Goal: Task Accomplishment & Management: Manage account settings

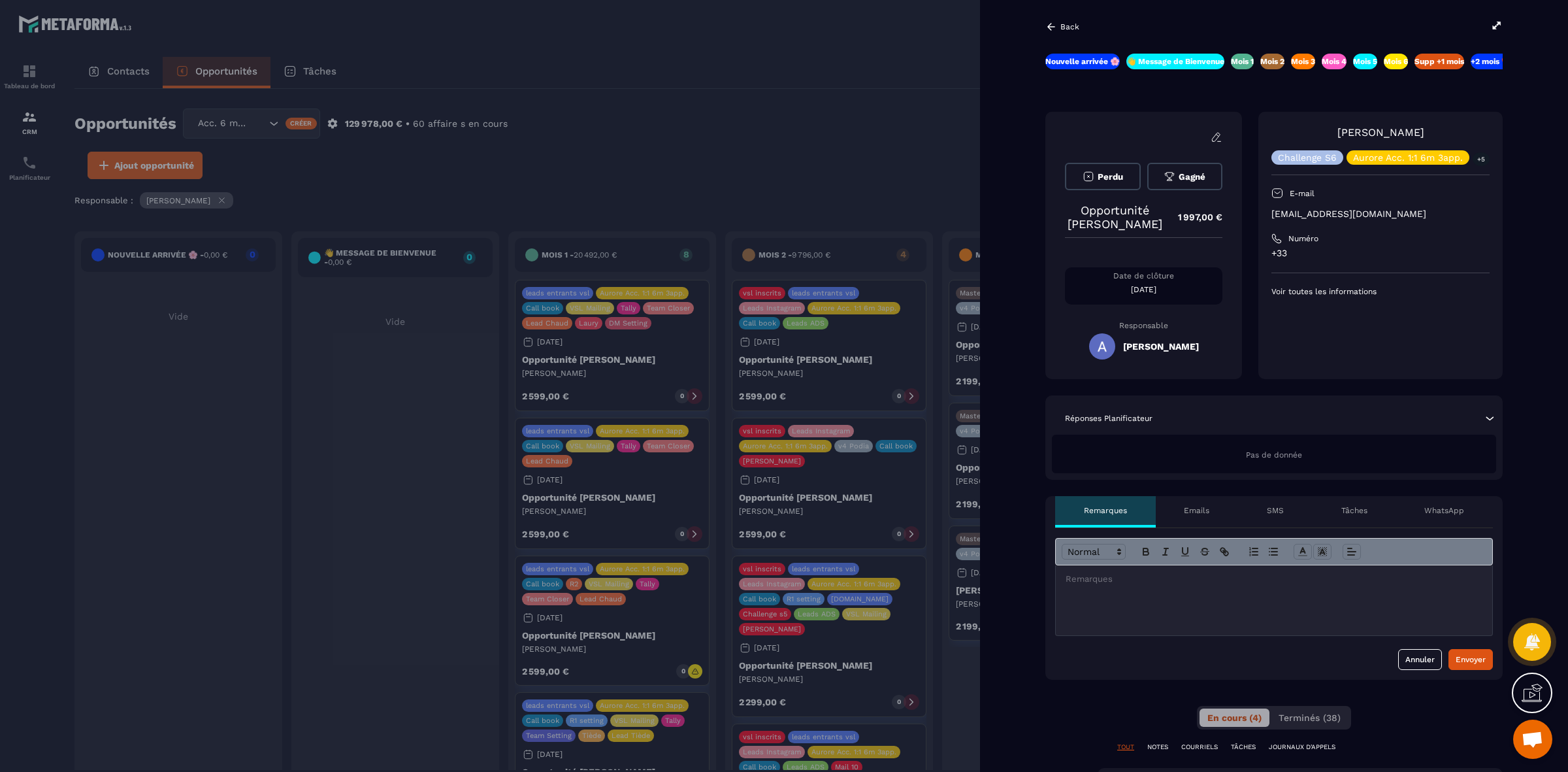
scroll to position [0, 129]
click at [1068, 28] on p "Back" at bounding box center [1070, 27] width 19 height 9
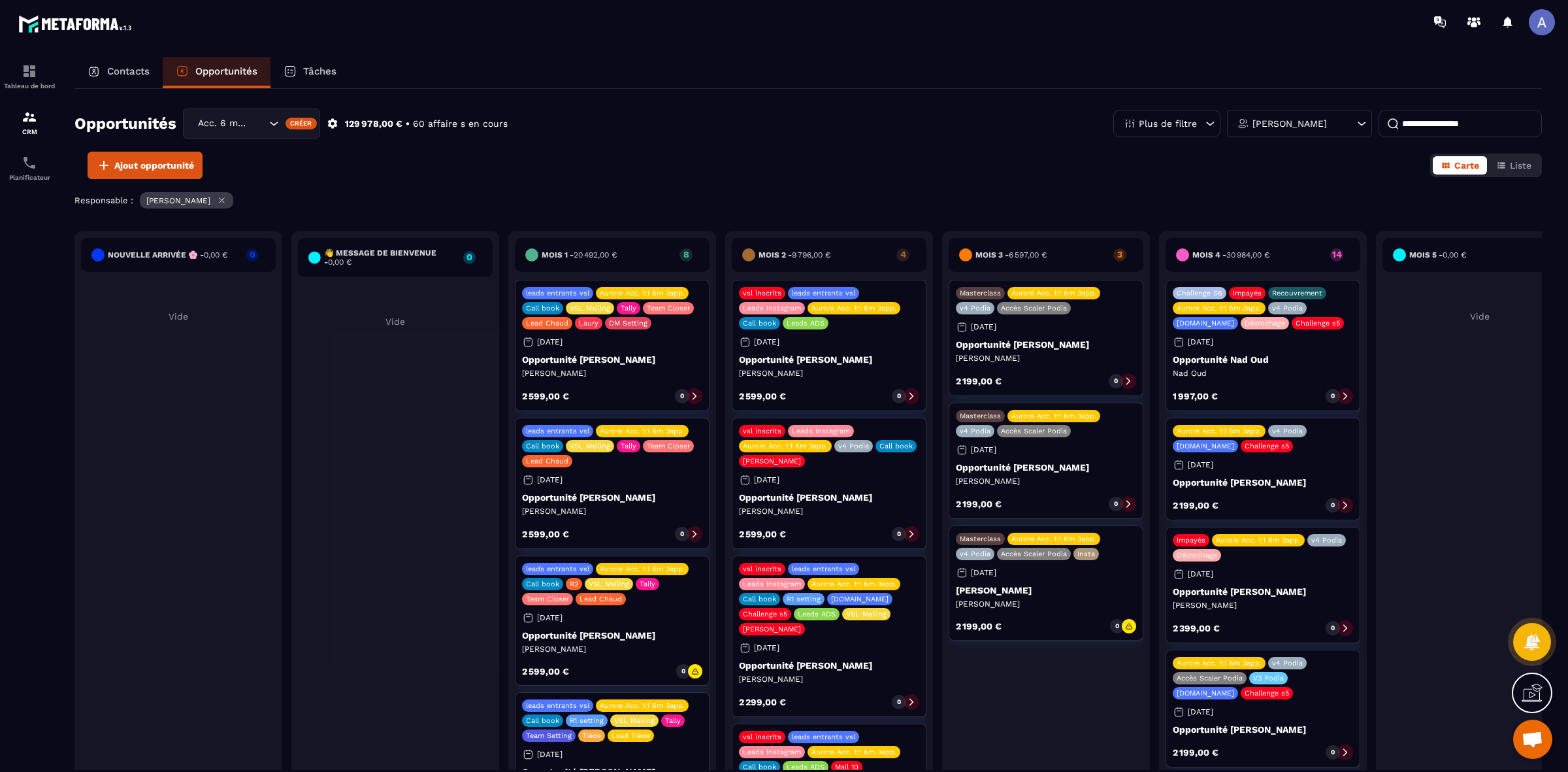
scroll to position [0, 549]
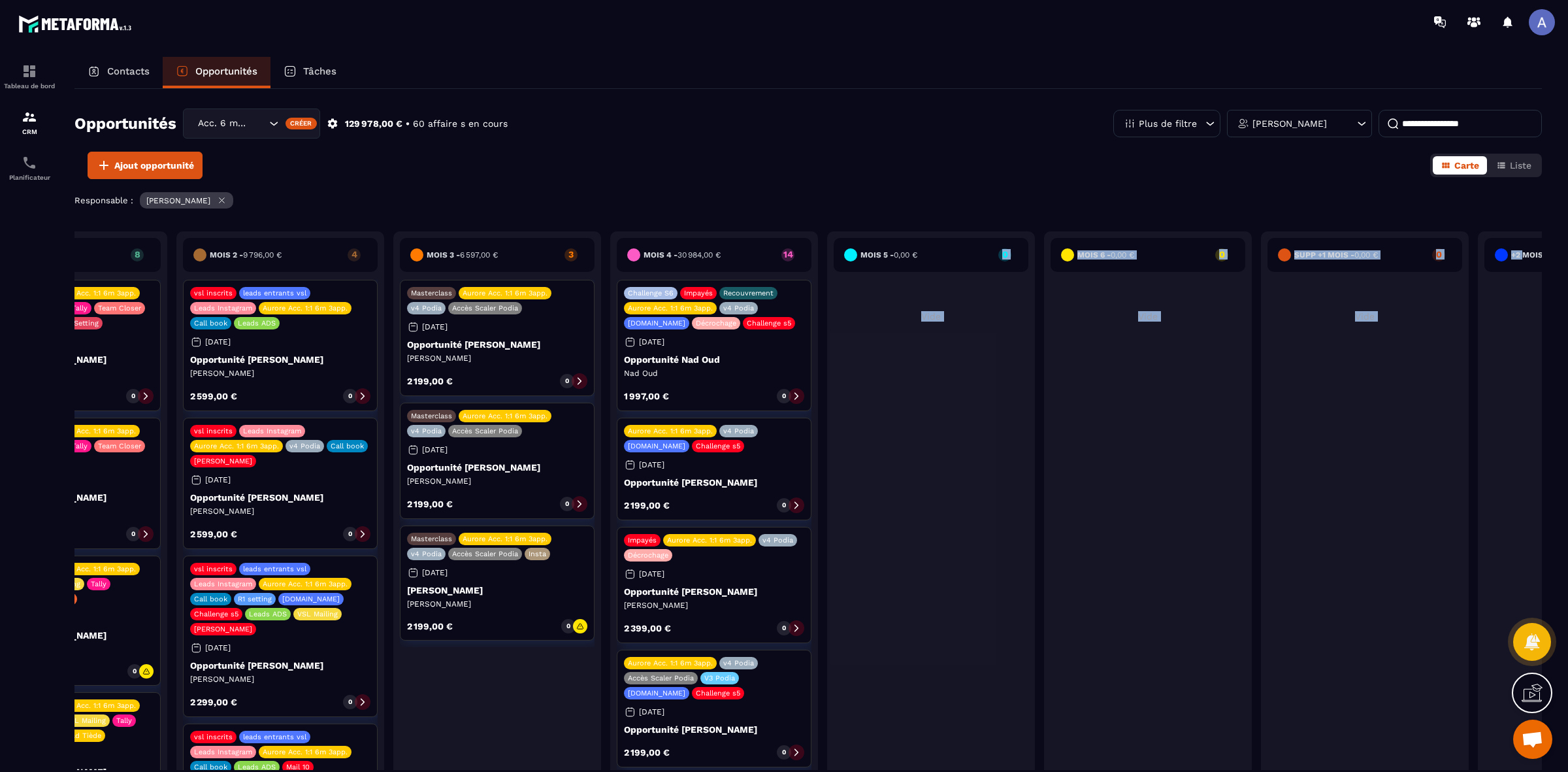
drag, startPoint x: 1471, startPoint y: 253, endPoint x: 1563, endPoint y: 244, distance: 92.4
click at [1566, 242] on section "Tableau de bord CRM Planificateur Contacts Opportunités Tâches Opportunités Acc…" at bounding box center [784, 427] width 1568 height 766
click at [1072, 210] on div "Responsable : [PERSON_NAME]" at bounding box center [808, 201] width 1467 height 19
drag, startPoint x: 753, startPoint y: 233, endPoint x: 926, endPoint y: 217, distance: 173.7
click at [926, 217] on div "Opportunités Acc. 6 mois - 3 appels Créer 129 978,00 € • 60 affaire s en cours …" at bounding box center [808, 430] width 1467 height 681
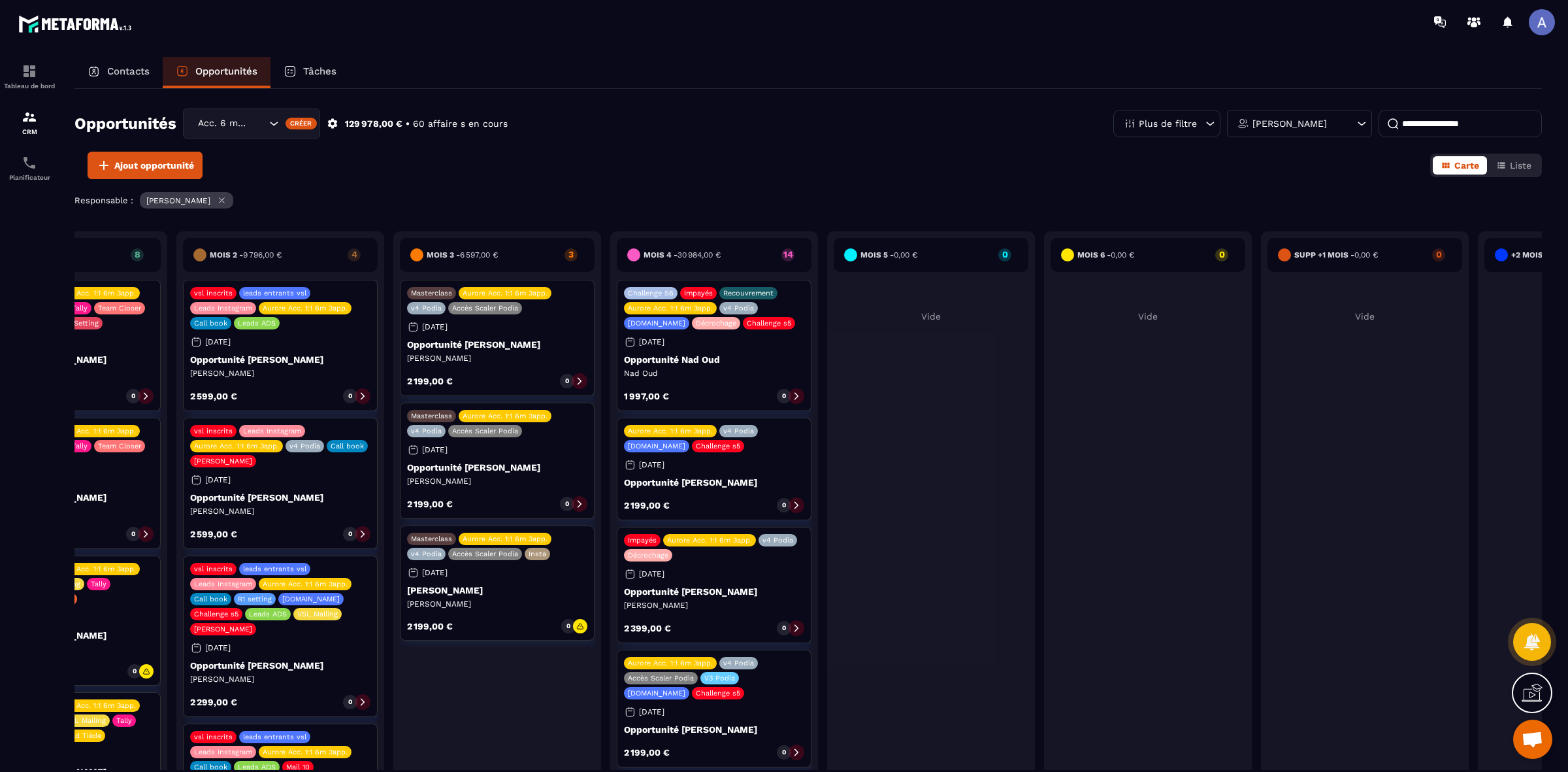
click at [912, 187] on div "Opportunités Acc. 6 mois - 3 appels Créer 129 978,00 € • 60 affaire s en cours …" at bounding box center [808, 430] width 1467 height 681
drag, startPoint x: 471, startPoint y: 235, endPoint x: 434, endPoint y: 237, distance: 37.1
click at [442, 237] on div "Mois 3 - 6 597,00 € 3 Masterclass Aurore Acc. 1:1 6m 3app. v4 Podia Accès Scale…" at bounding box center [497, 514] width 207 height 566
drag, startPoint x: 301, startPoint y: 250, endPoint x: 464, endPoint y: 222, distance: 165.4
click at [478, 249] on div "Nouvelle arrivée 🌸 - 0,00 € 0 Vide 👋 Message de Bienvenue - 0,00 € 0 Vide Mois …" at bounding box center [823, 518] width 2594 height 573
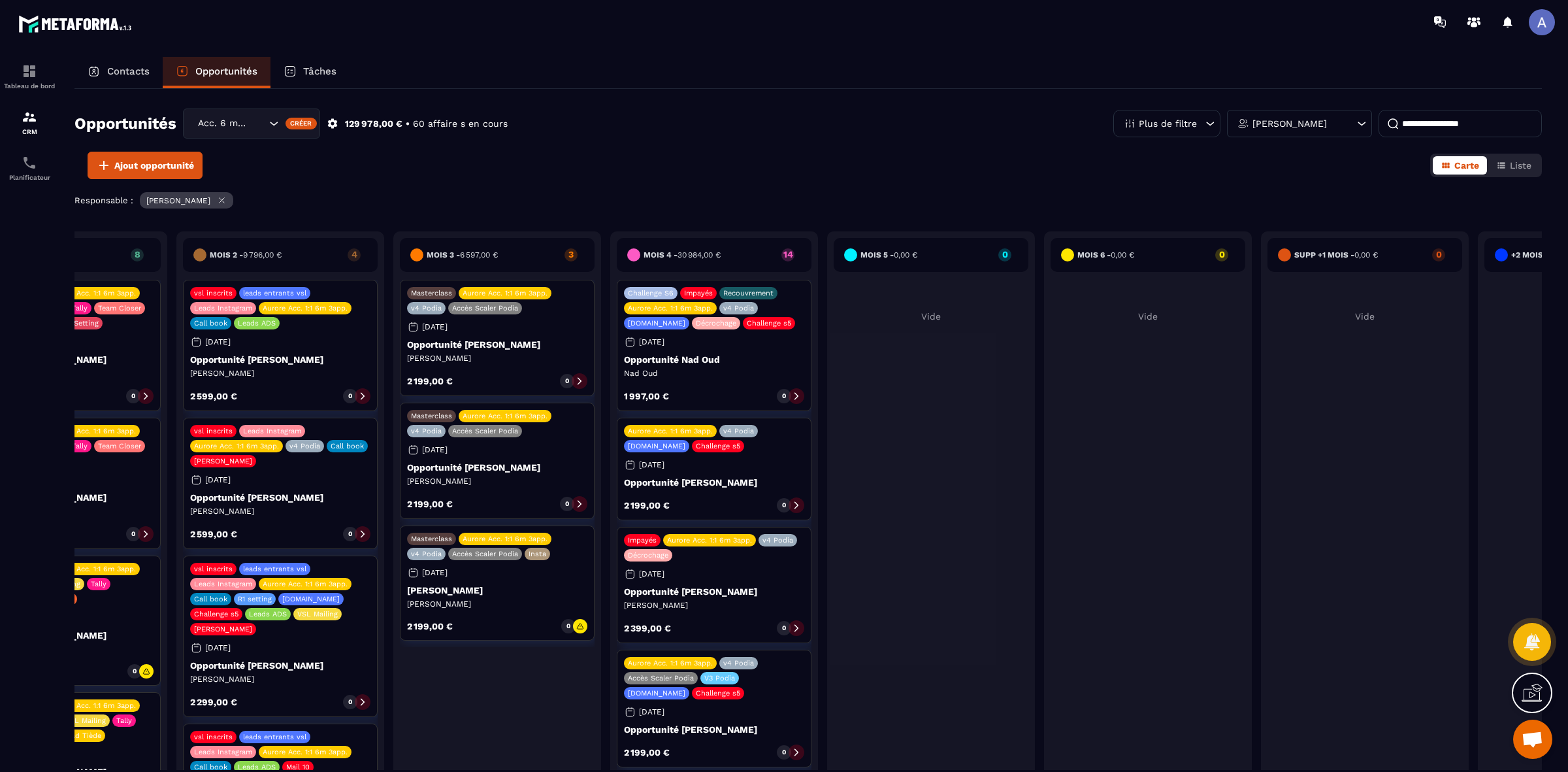
click at [464, 204] on div "Responsable : [PERSON_NAME]" at bounding box center [808, 201] width 1467 height 19
click at [536, 187] on div "Opportunités Acc. 6 mois - 3 appels Créer 129 978,00 € • 60 affaire s en cours …" at bounding box center [808, 430] width 1467 height 681
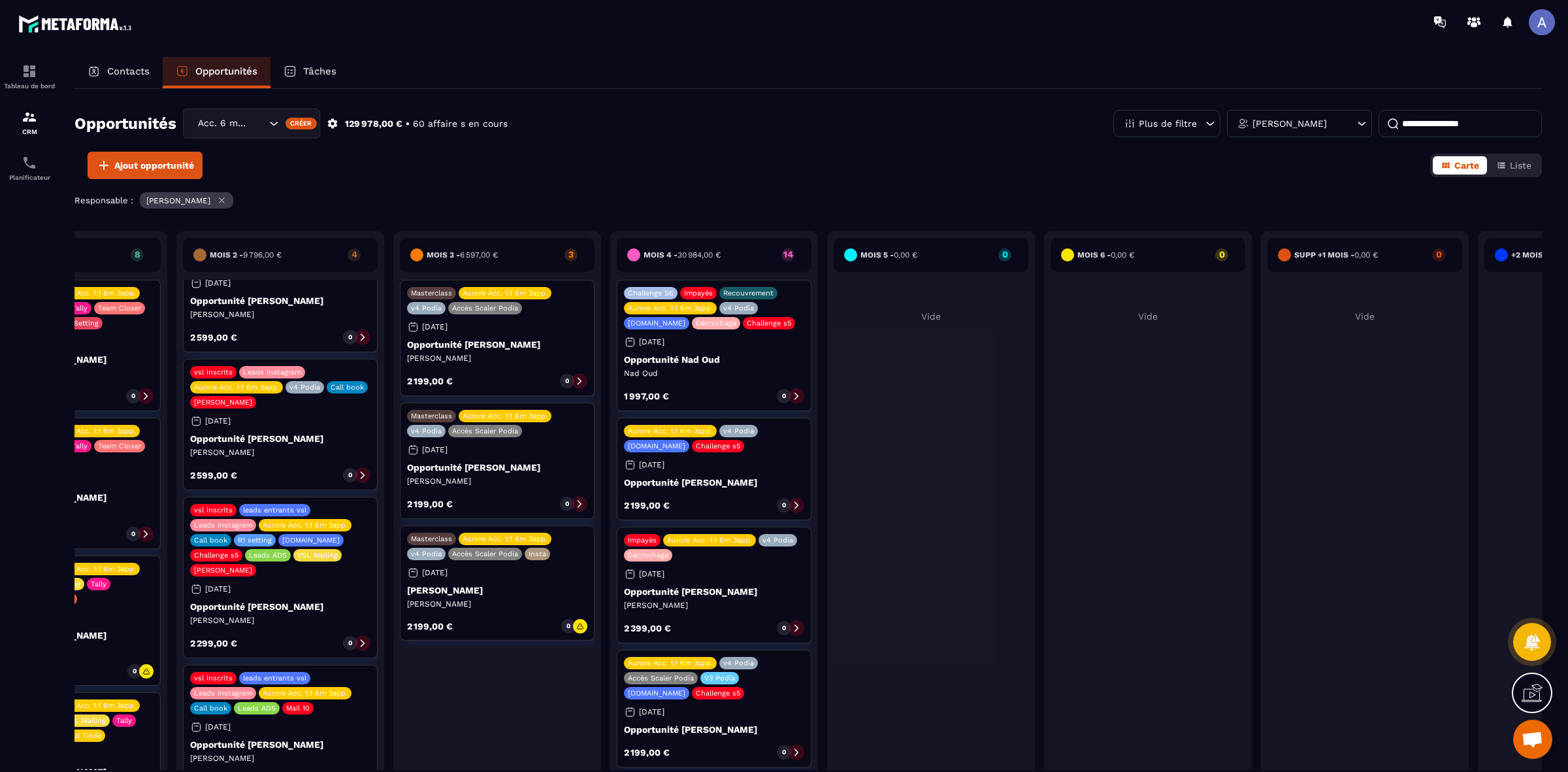
scroll to position [0, 0]
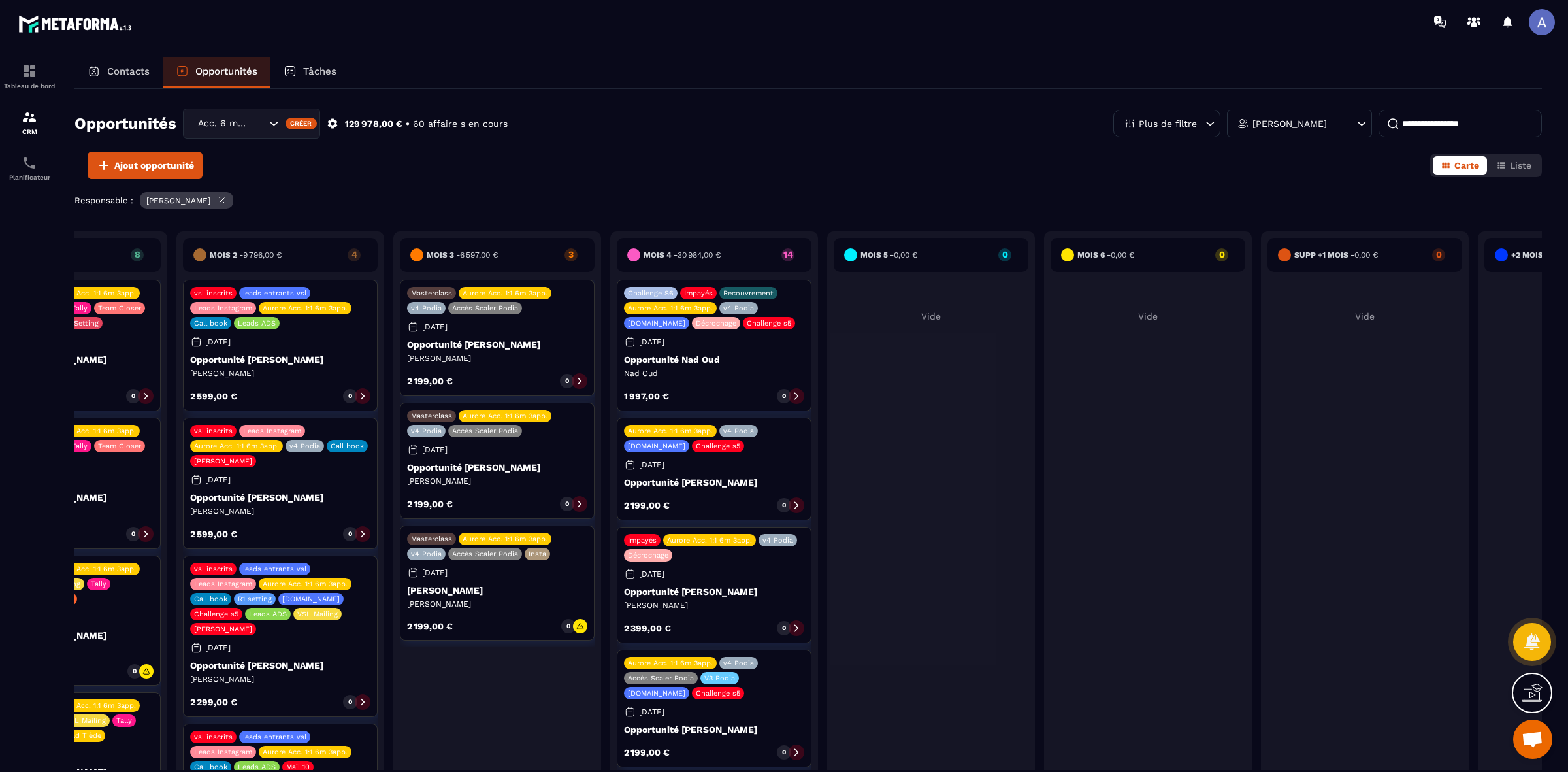
click at [942, 193] on div "Responsable : [PERSON_NAME]" at bounding box center [808, 201] width 1467 height 19
